Goal: Transaction & Acquisition: Purchase product/service

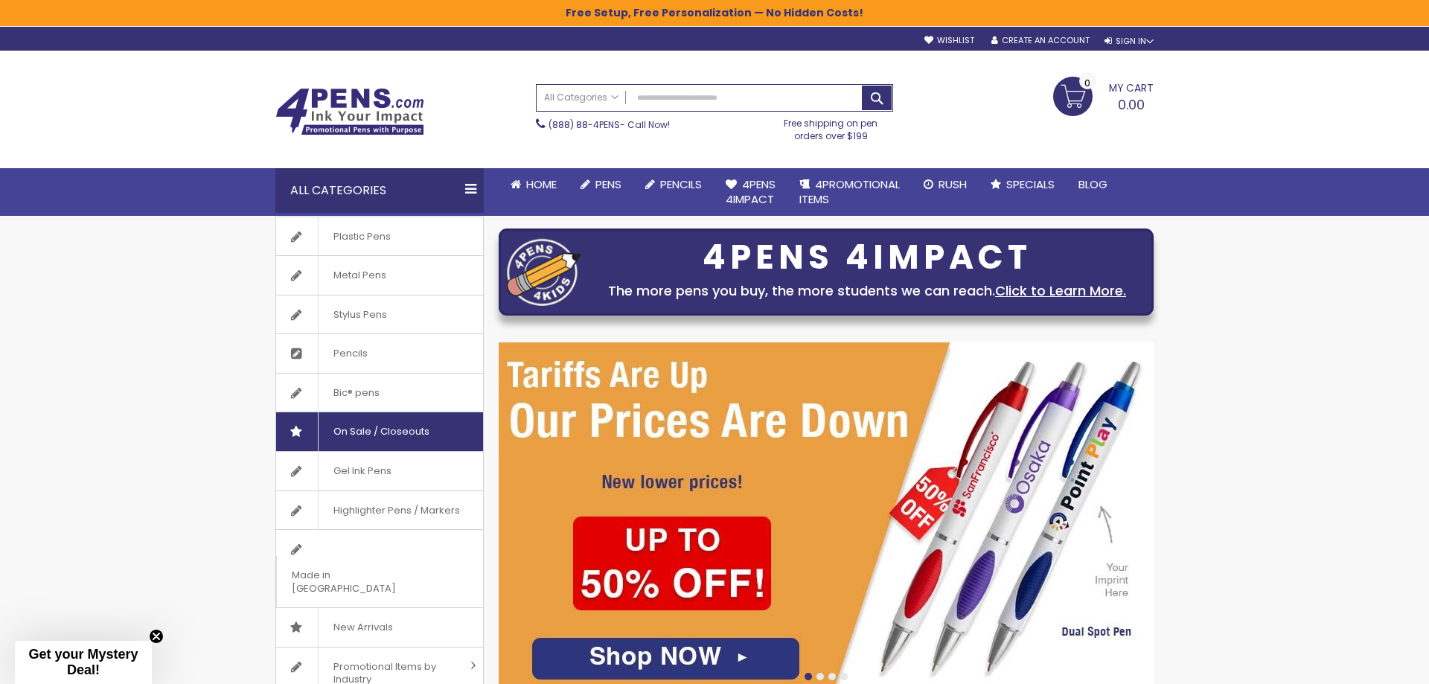
click at [353, 434] on span "On Sale / Closeouts" at bounding box center [381, 431] width 127 height 39
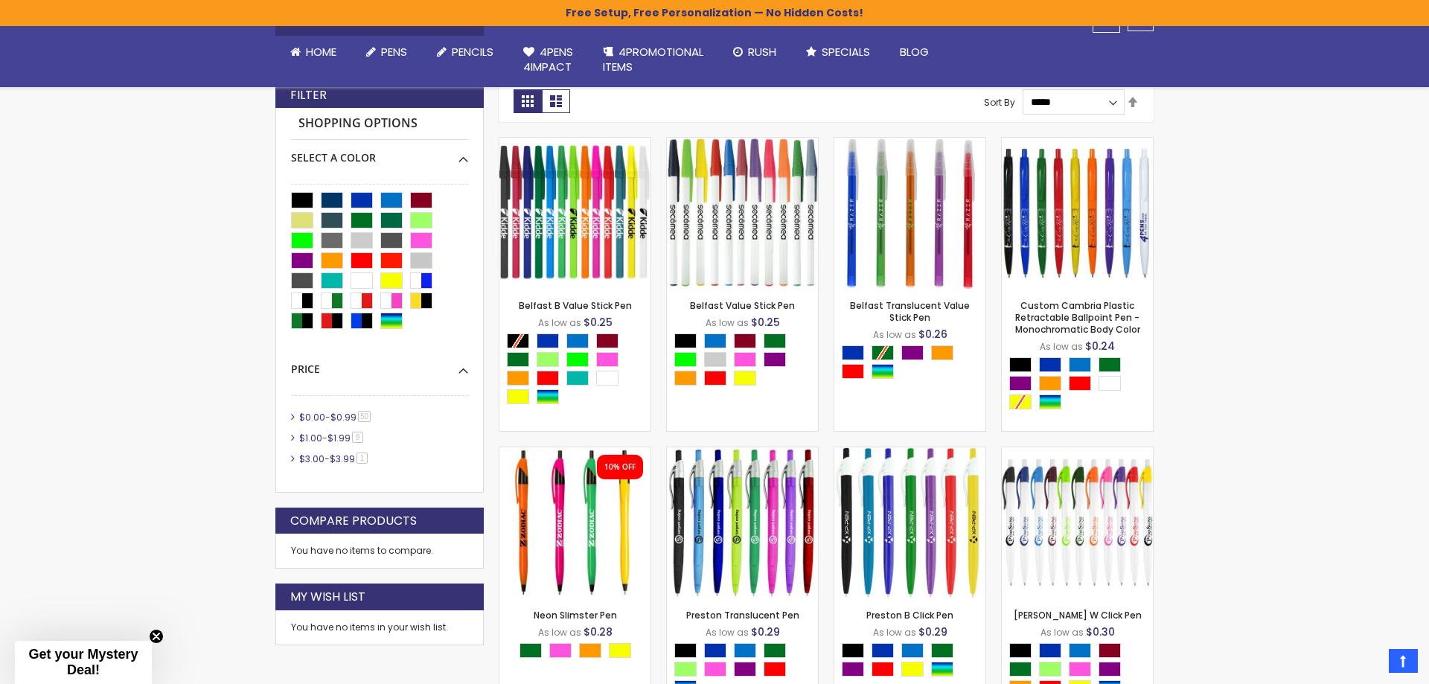
scroll to position [407, 0]
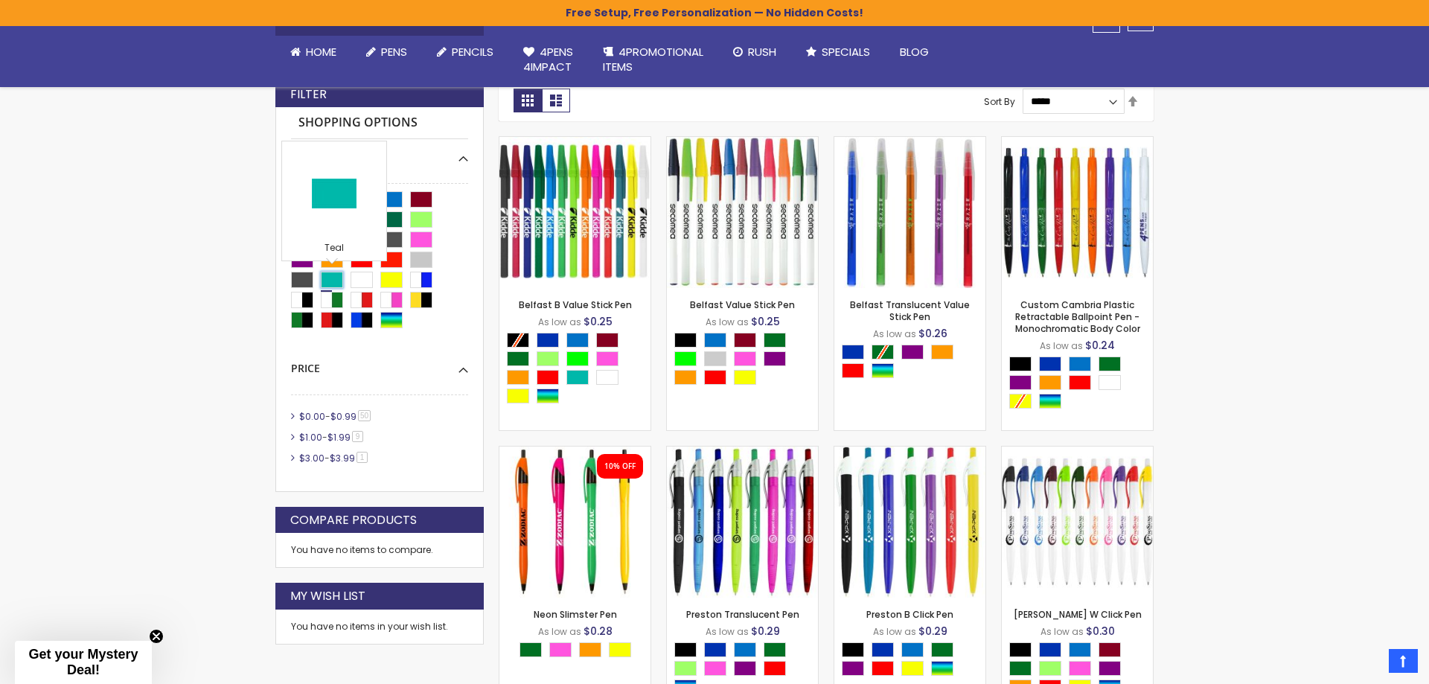
click at [329, 282] on div "Teal" at bounding box center [332, 280] width 22 height 16
